Goal: Task Accomplishment & Management: Use online tool/utility

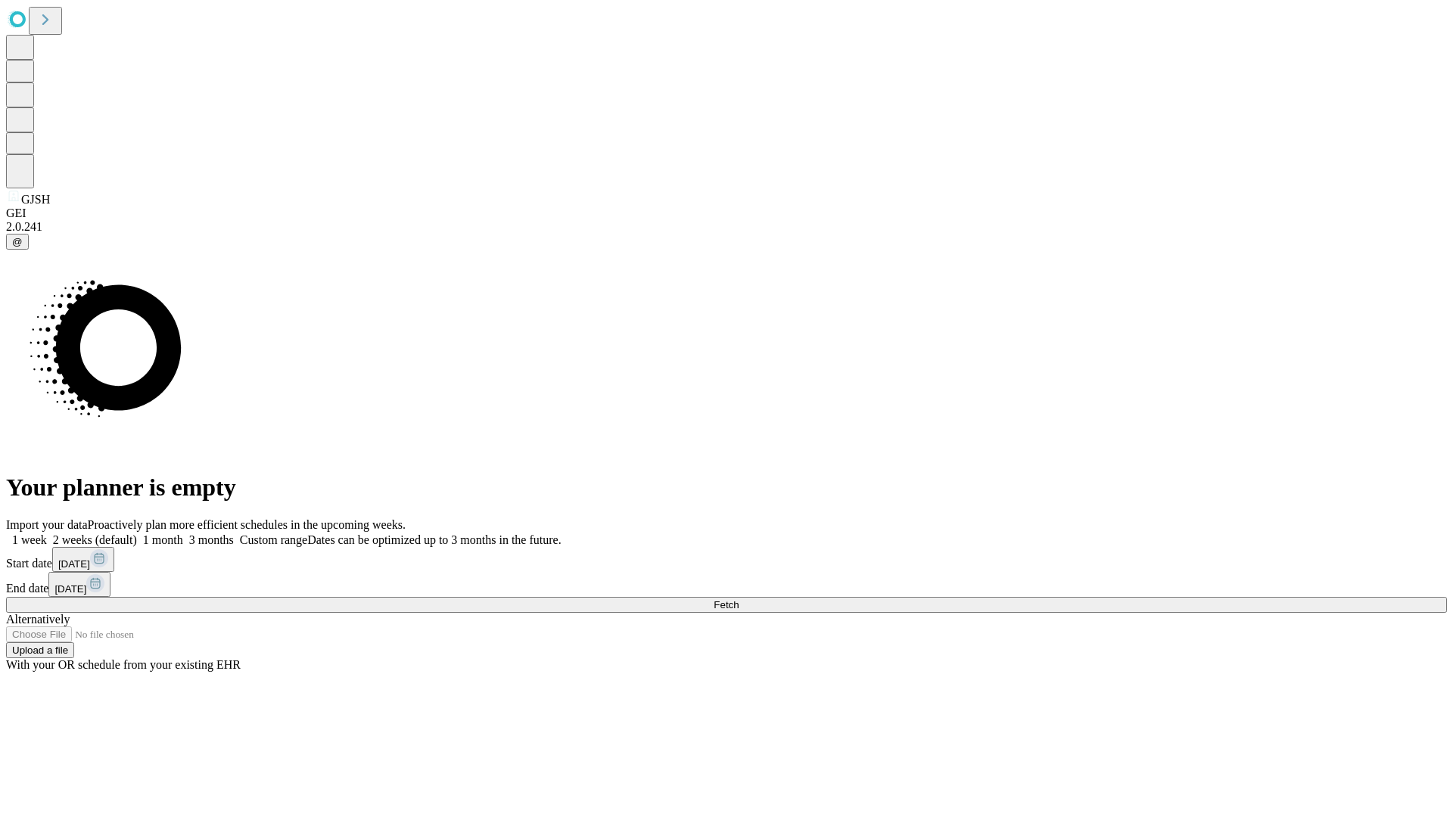
click at [739, 599] on span "Fetch" at bounding box center [726, 604] width 25 height 11
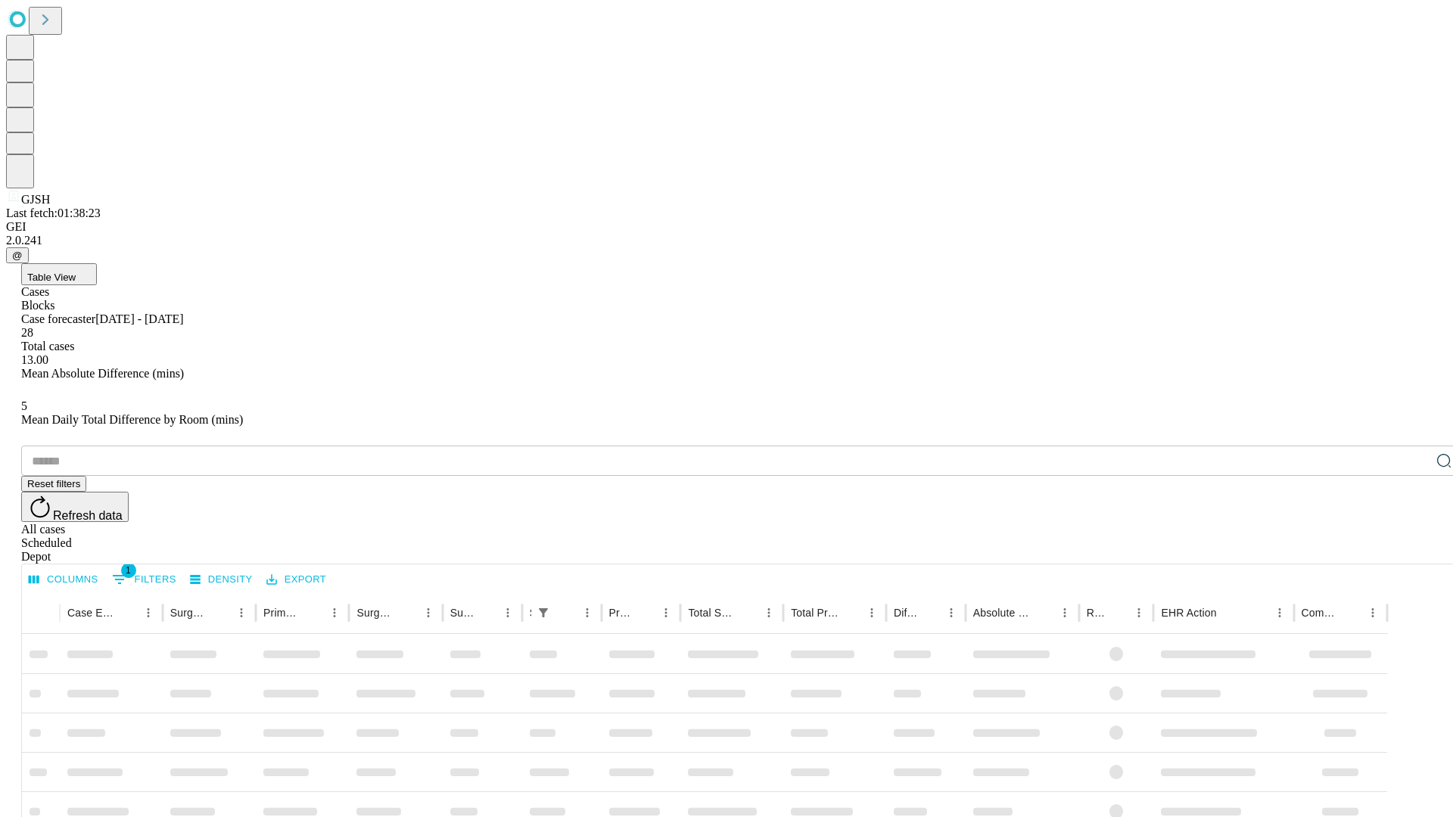
click at [1414, 550] on div "Depot" at bounding box center [741, 557] width 1441 height 14
